Goal: Information Seeking & Learning: Learn about a topic

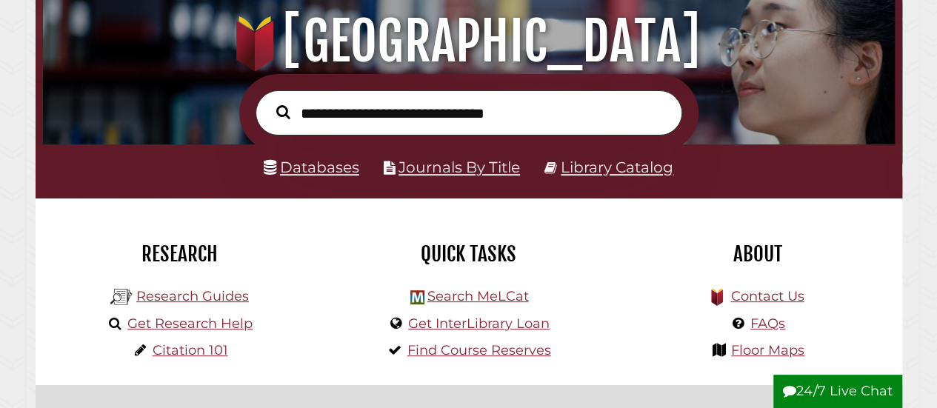
scroll to position [165, 0]
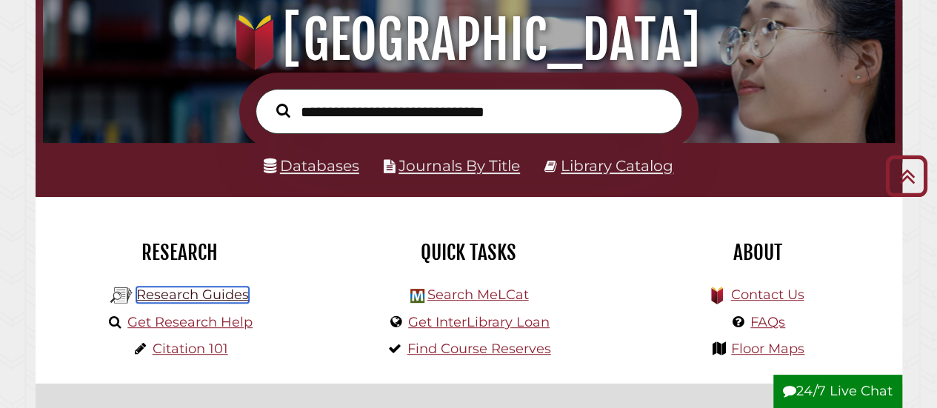
click at [218, 294] on link "Research Guides" at bounding box center [192, 295] width 113 height 16
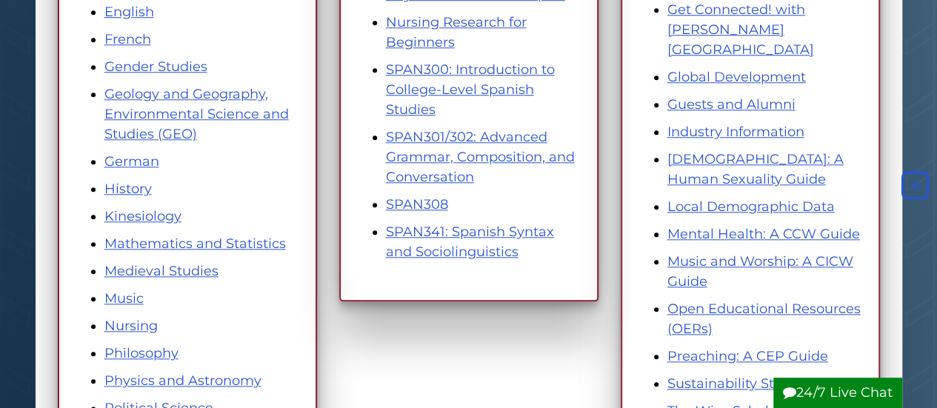
scroll to position [776, 0]
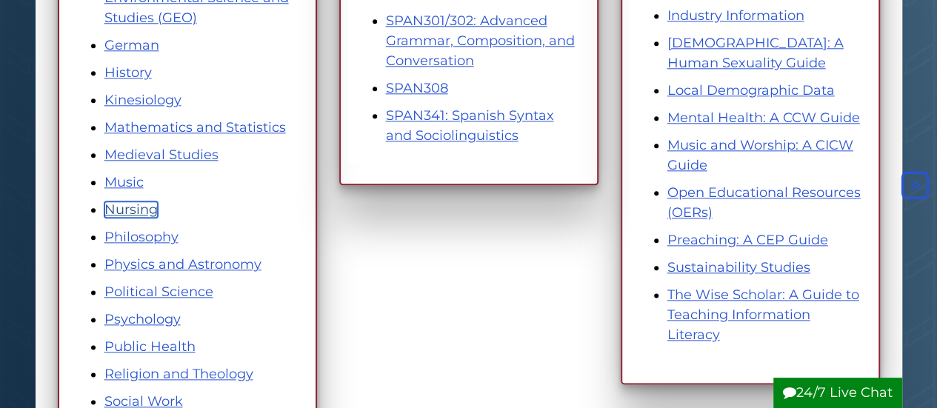
click at [150, 213] on link "Nursing" at bounding box center [130, 210] width 53 height 16
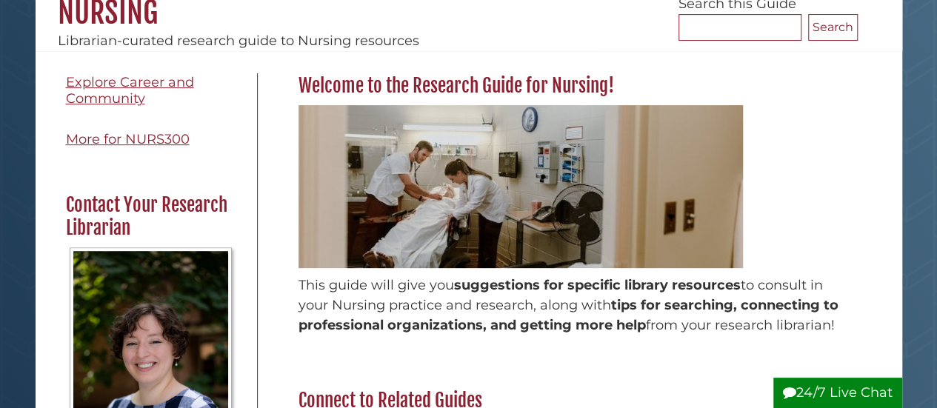
scroll to position [178, 0]
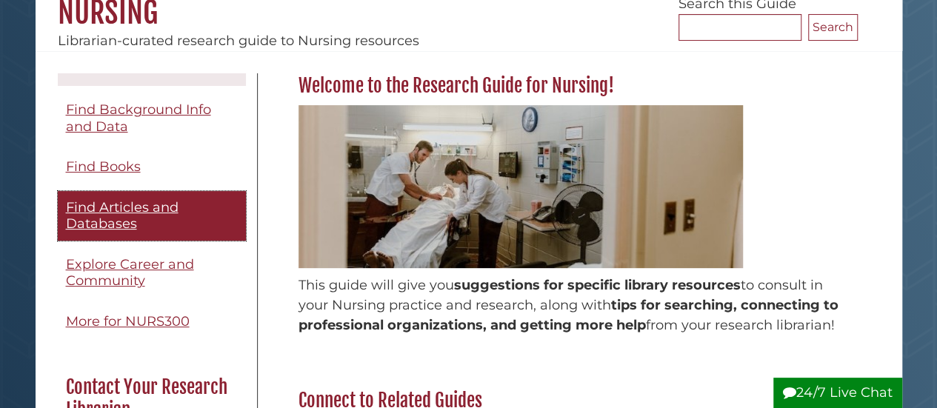
click at [147, 233] on link "Find Articles and Databases" at bounding box center [152, 216] width 188 height 50
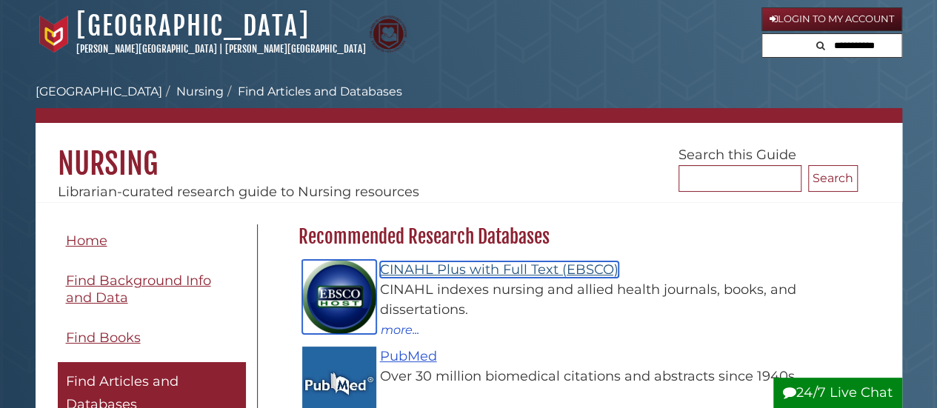
click at [440, 268] on link "CINAHL Plus with Full Text (EBSCO)" at bounding box center [499, 270] width 239 height 16
